Goal: Navigation & Orientation: Go to known website

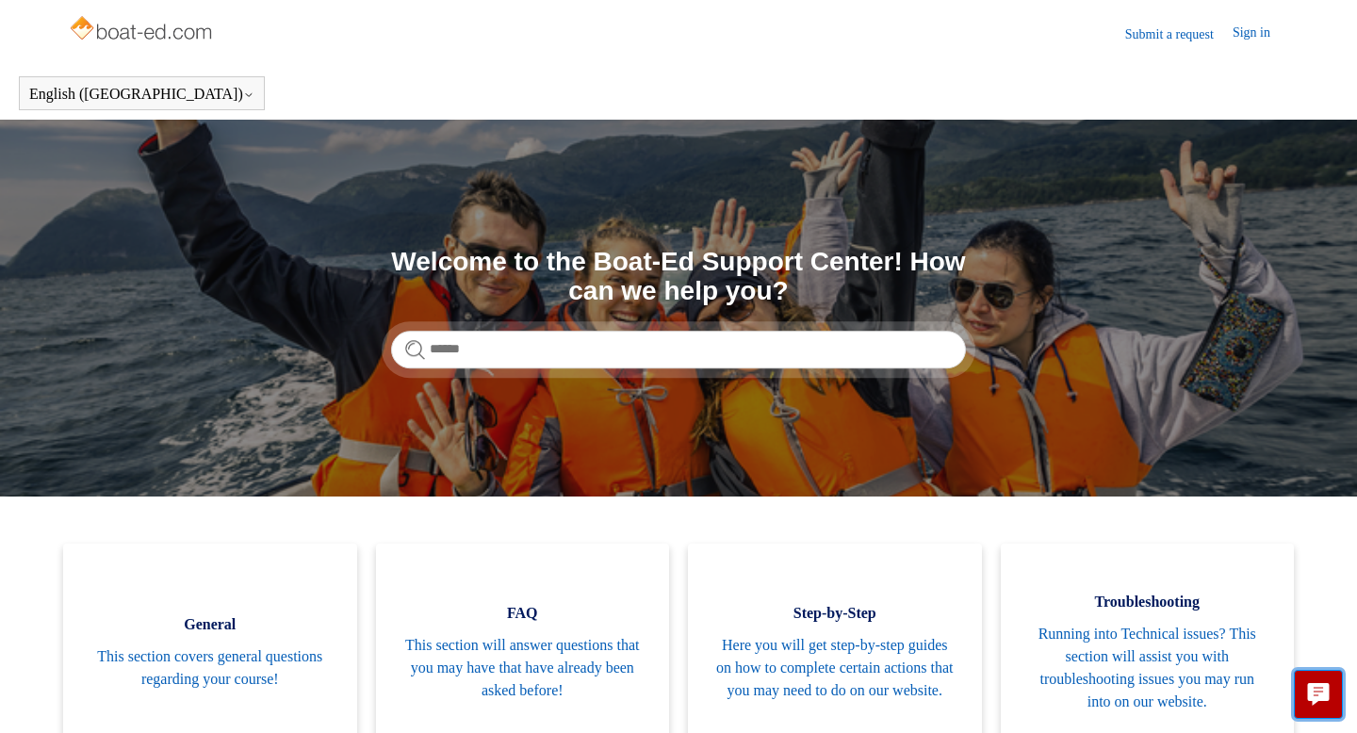
click at [1325, 702] on icon "Live chat" at bounding box center [1318, 694] width 23 height 23
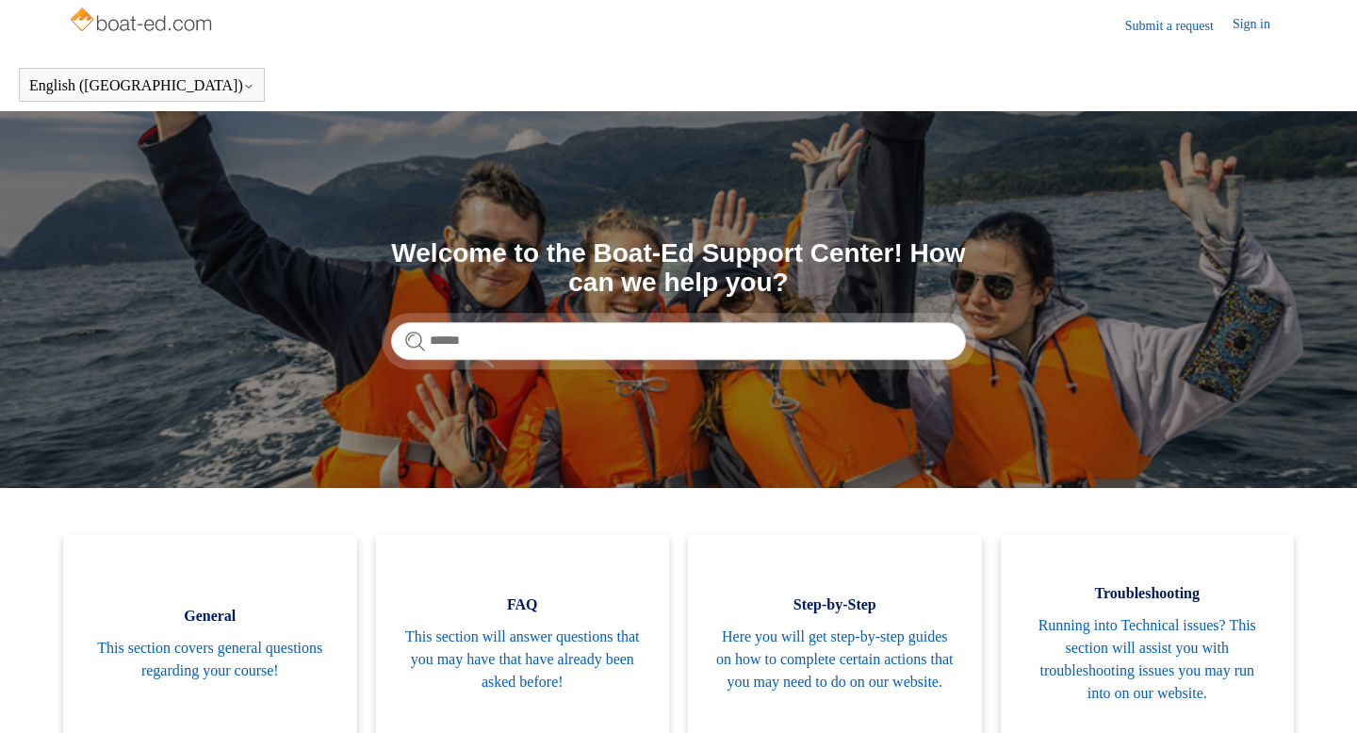
scroll to position [11, 0]
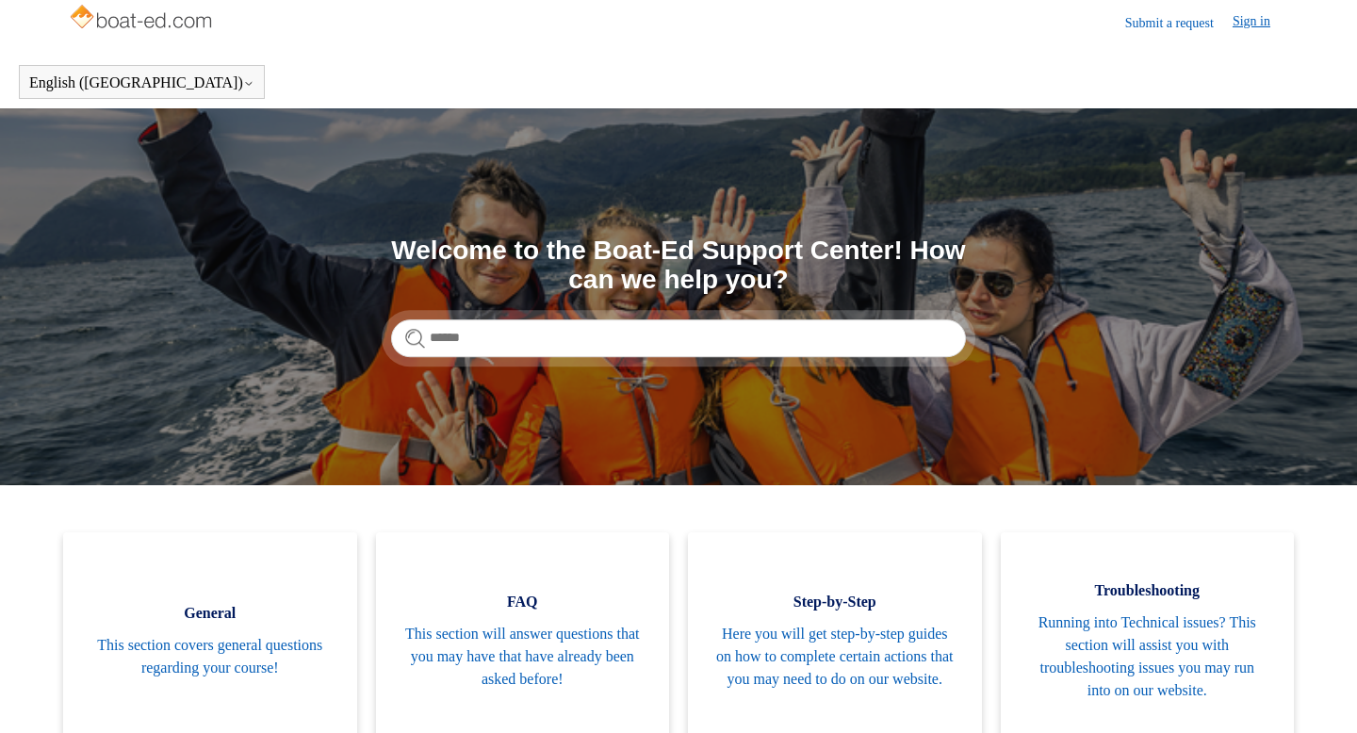
click at [1253, 18] on link "Sign in" at bounding box center [1261, 22] width 57 height 23
click at [1299, 68] on header "English ([GEOGRAPHIC_DATA]) Español [DEMOGRAPHIC_DATA]" at bounding box center [678, 82] width 1357 height 53
